Goal: Navigation & Orientation: Find specific page/section

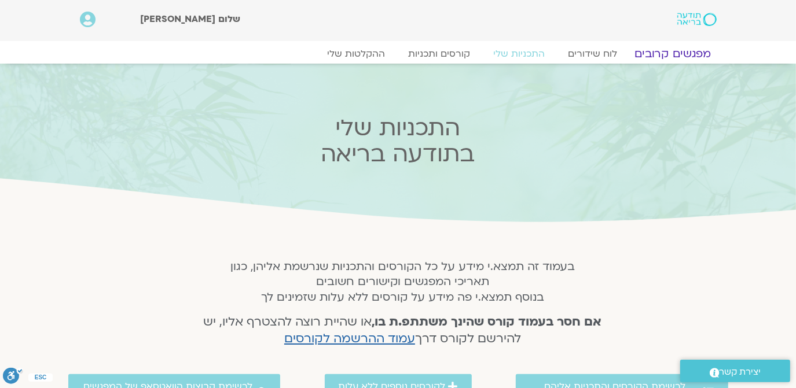
click at [675, 53] on link "מפגשים קרובים" at bounding box center [672, 54] width 105 height 14
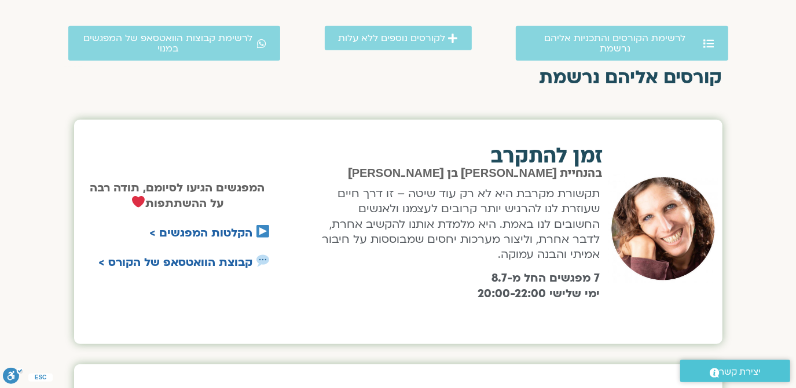
scroll to position [350, 0]
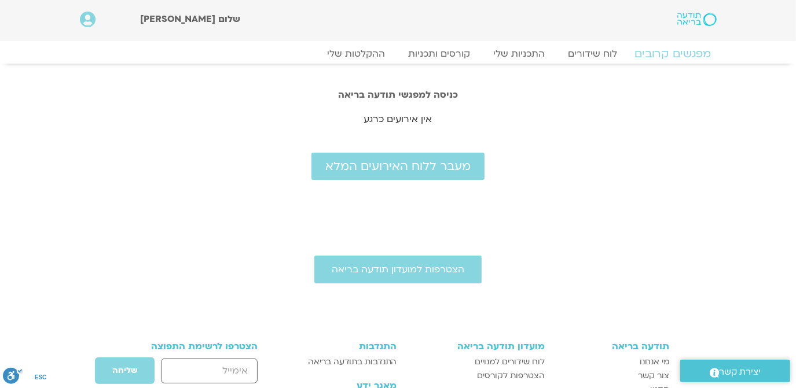
click at [663, 53] on link "מפגשים קרובים" at bounding box center [672, 54] width 105 height 14
click at [711, 54] on link "מפגשים קרובים" at bounding box center [672, 54] width 105 height 14
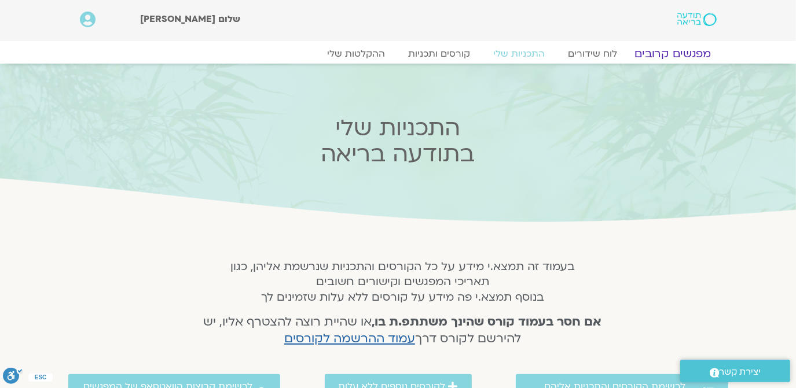
click at [682, 49] on link "מפגשים קרובים" at bounding box center [672, 54] width 105 height 14
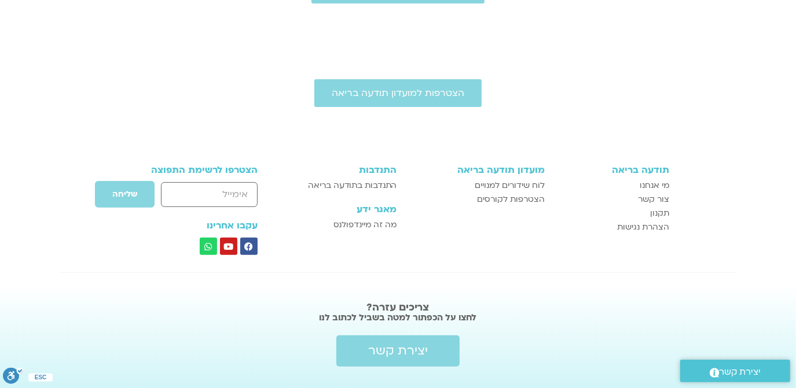
scroll to position [200, 0]
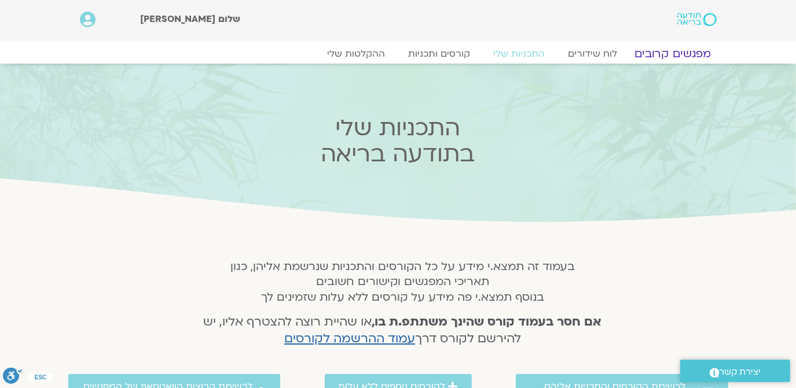
click at [677, 49] on link "מפגשים קרובים" at bounding box center [672, 54] width 105 height 14
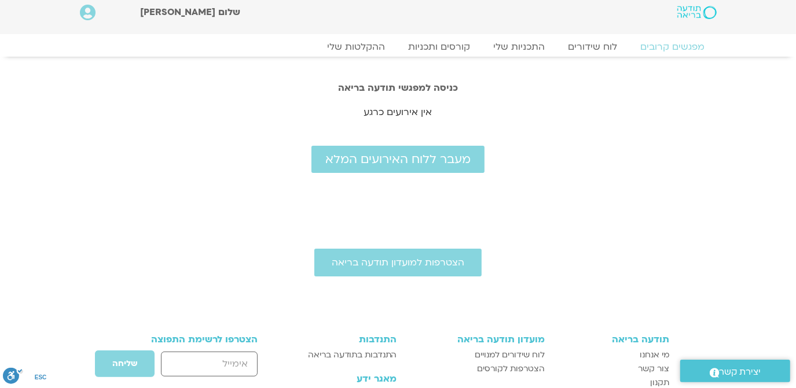
scroll to position [6, 0]
click at [676, 42] on link "מפגשים קרובים" at bounding box center [672, 48] width 105 height 14
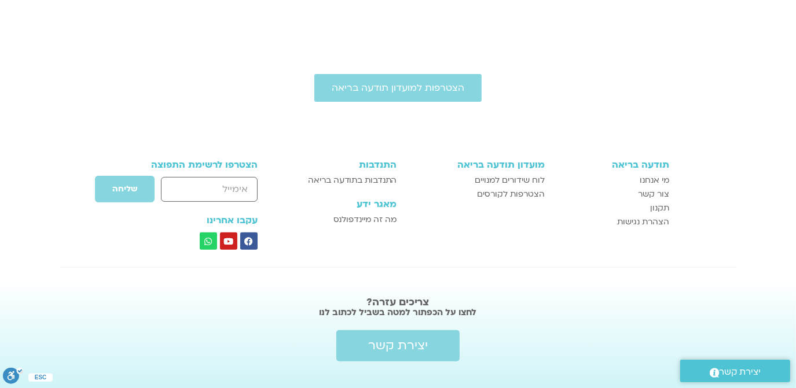
scroll to position [200, 0]
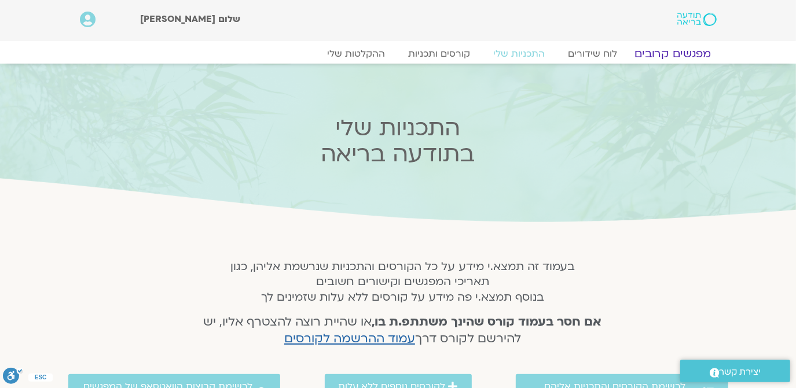
click at [667, 49] on link "מפגשים קרובים" at bounding box center [672, 54] width 105 height 14
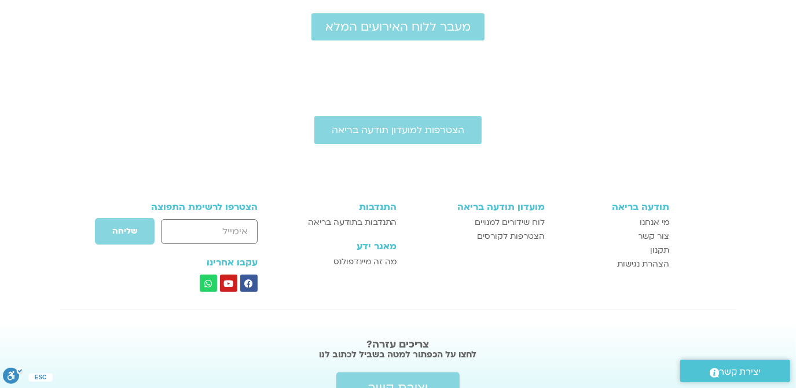
scroll to position [200, 0]
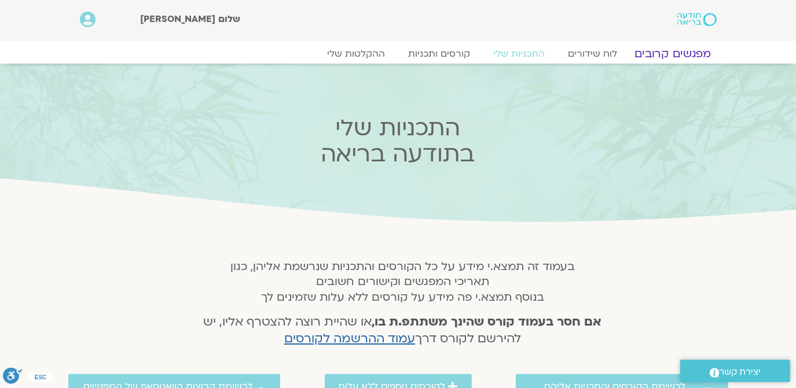
click at [675, 50] on link "מפגשים קרובים" at bounding box center [672, 54] width 105 height 14
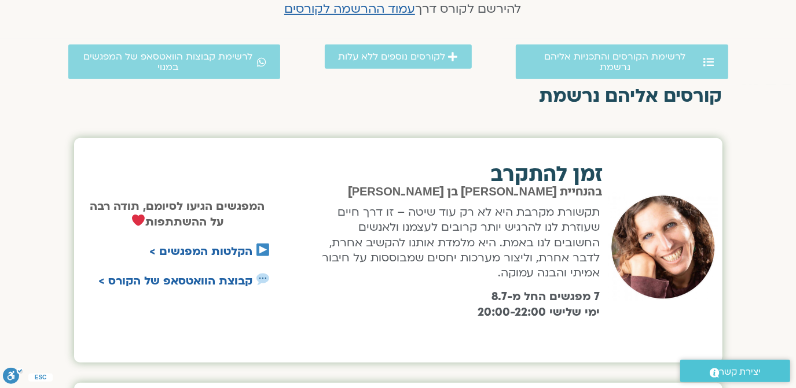
scroll to position [350, 0]
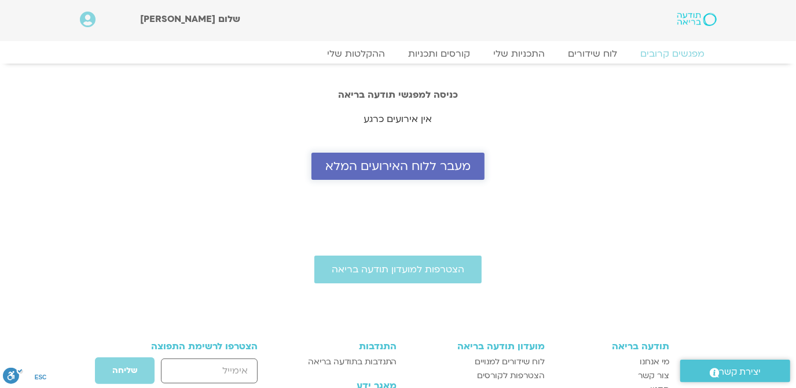
click at [399, 165] on span "מעבר ללוח האירועים המלא" at bounding box center [397, 166] width 145 height 13
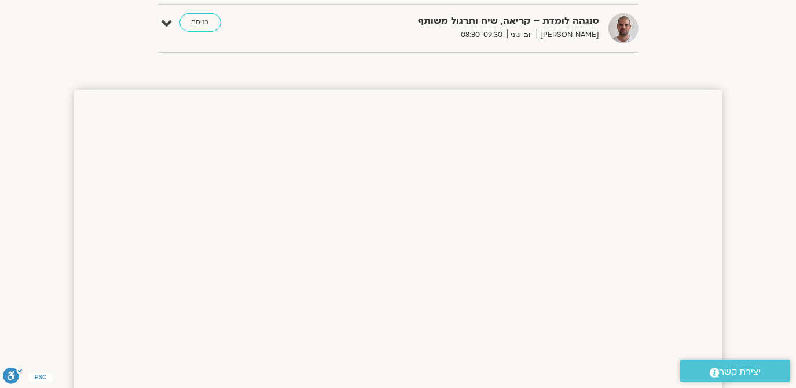
scroll to position [421, 0]
